Goal: Check status: Check status

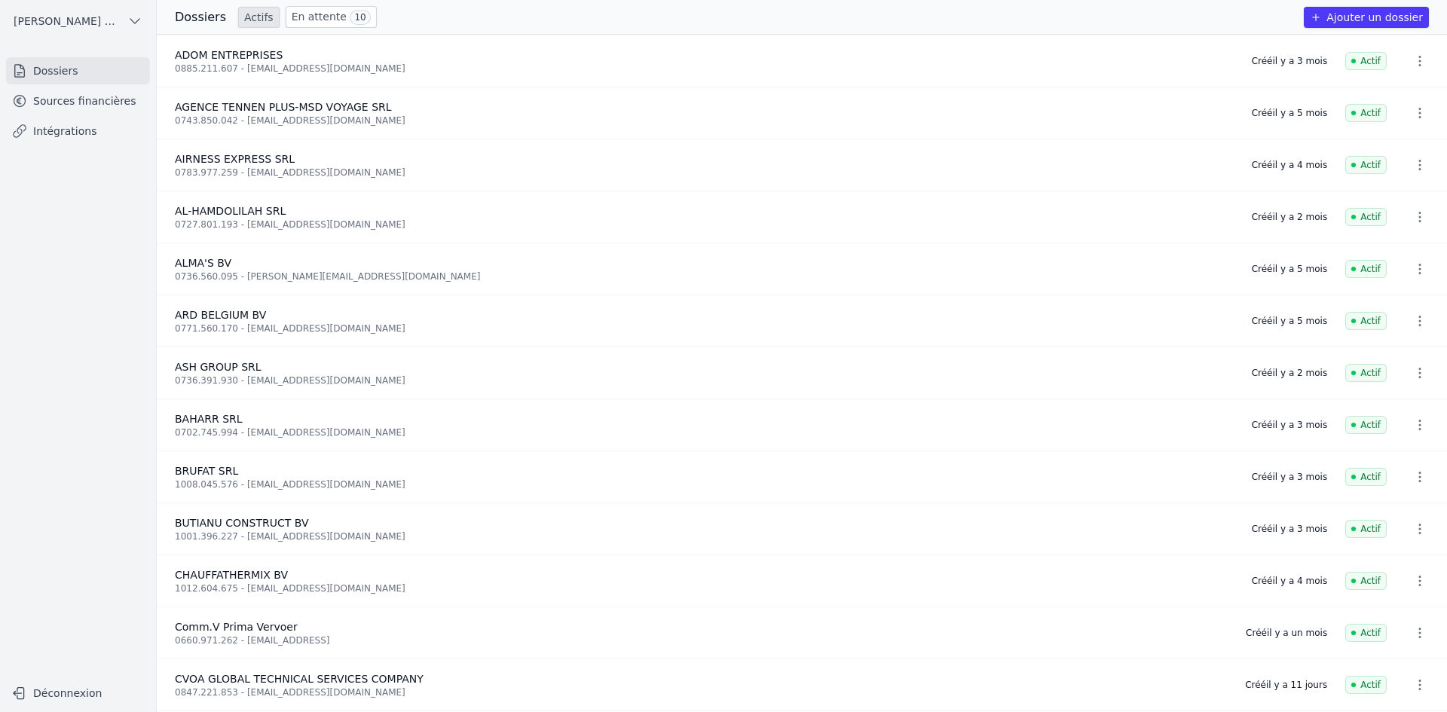
click at [85, 101] on link "Sources financières" at bounding box center [78, 100] width 144 height 27
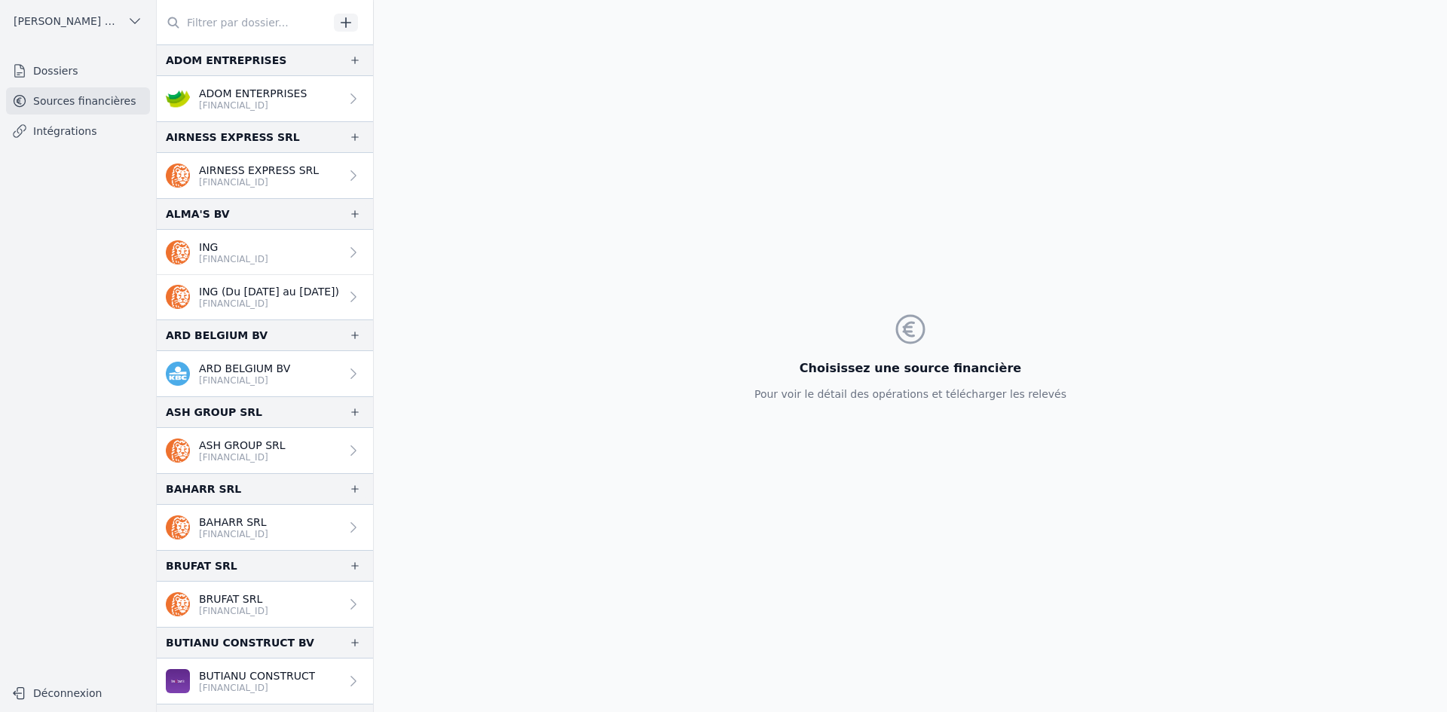
click at [213, 20] on input "text" at bounding box center [243, 22] width 172 height 27
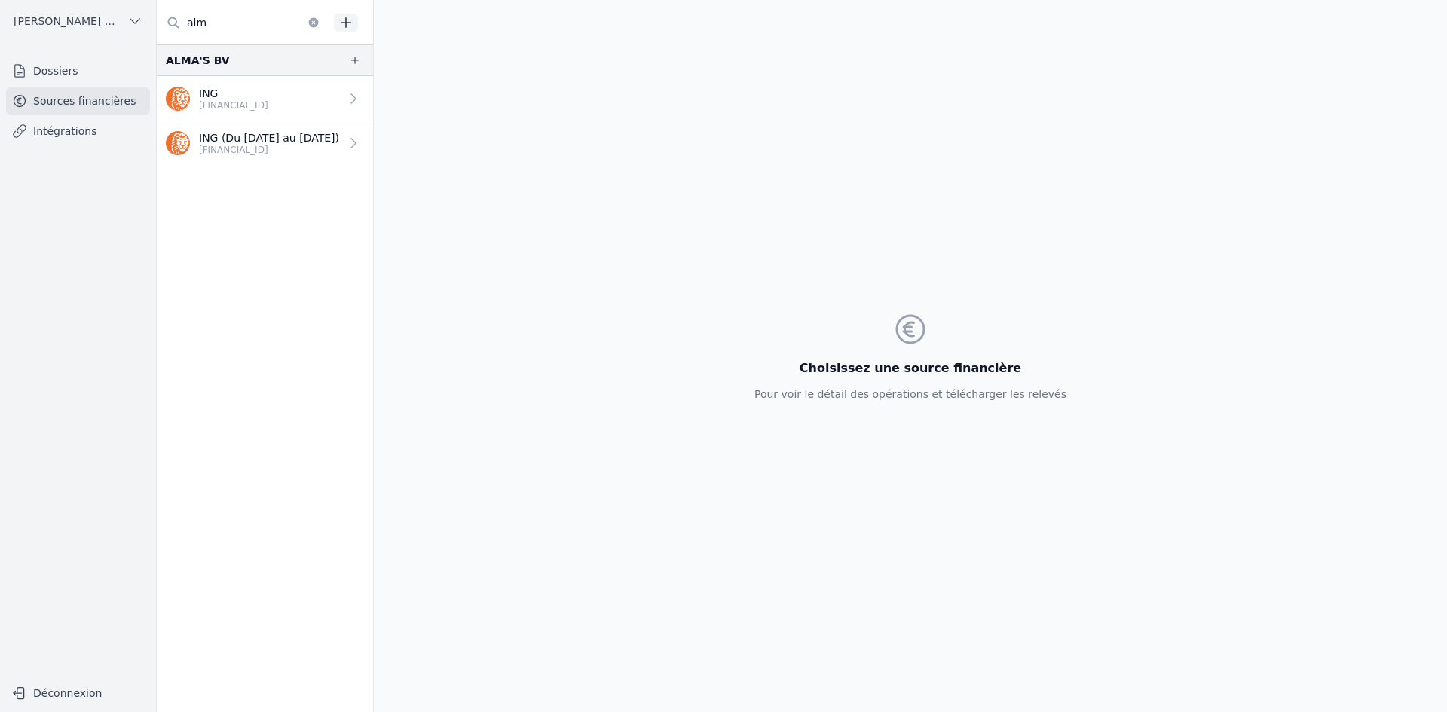
type input "alm"
click at [235, 100] on p "[FINANCIAL_ID]" at bounding box center [233, 106] width 69 height 12
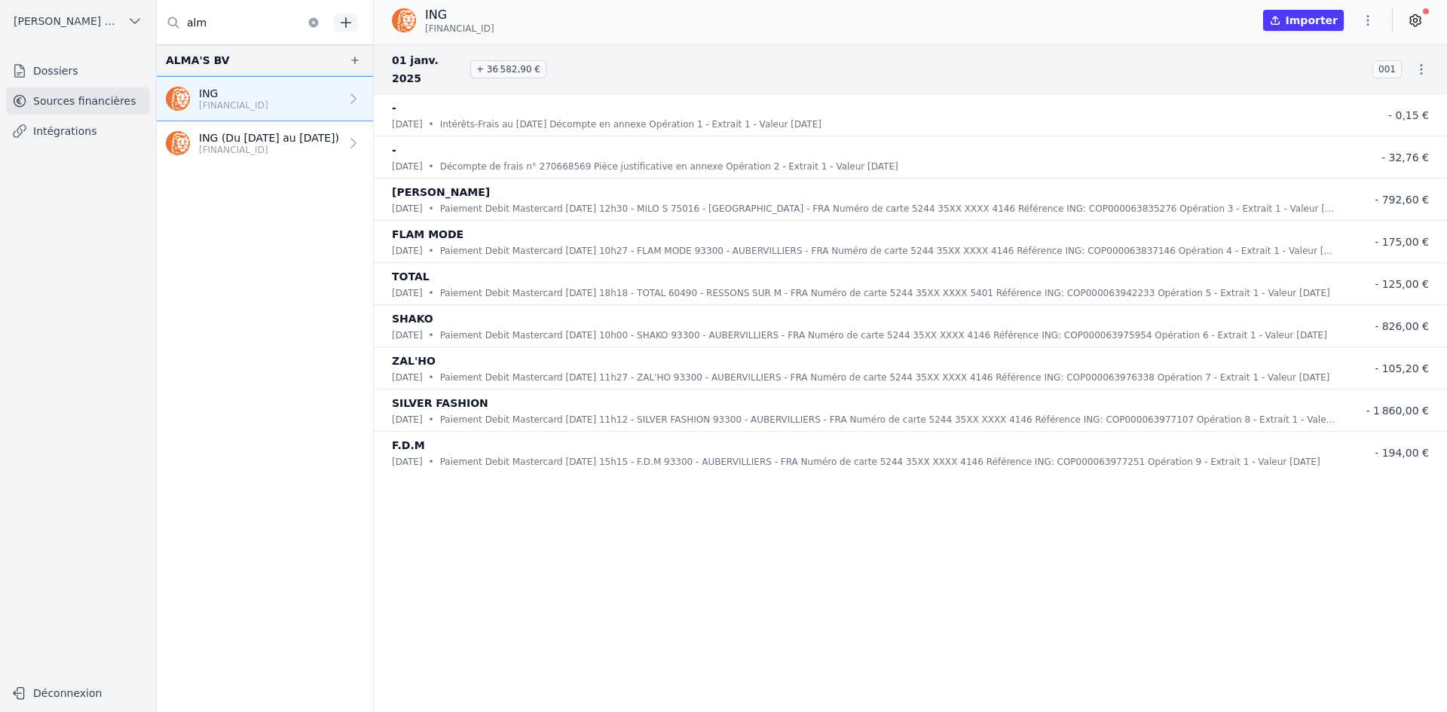
click at [286, 141] on p "ING (Du [DATE] au [DATE])" at bounding box center [269, 137] width 140 height 15
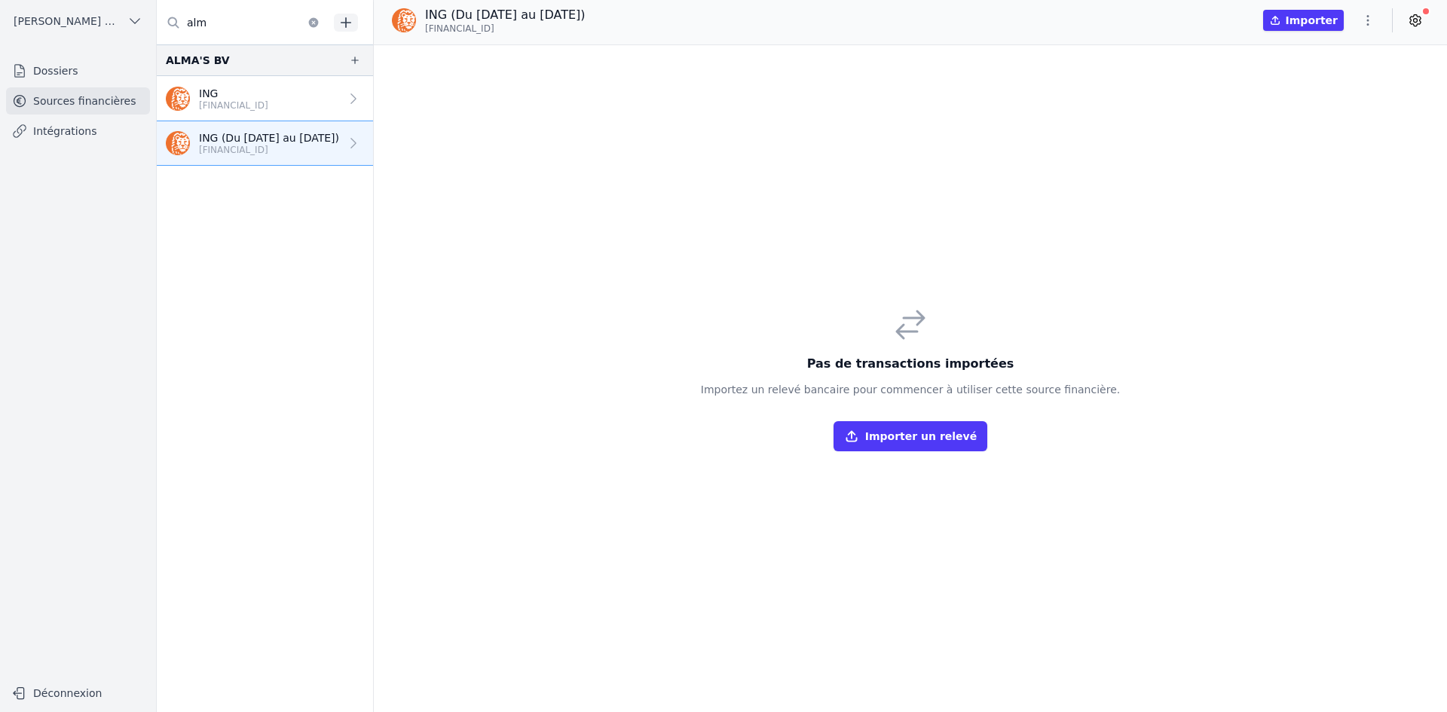
click at [268, 88] on p "ING" at bounding box center [233, 93] width 69 height 15
